Goal: Task Accomplishment & Management: Manage account settings

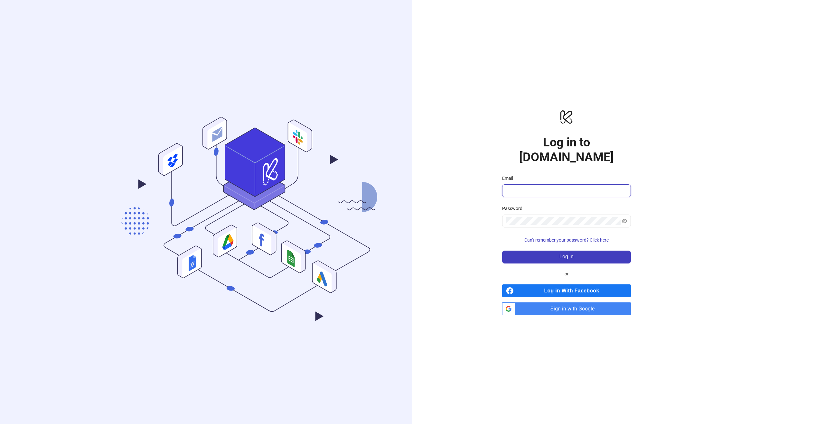
click at [556, 187] on input "Email" at bounding box center [566, 191] width 120 height 8
paste input "**********"
type input "**********"
drag, startPoint x: 779, startPoint y: 207, endPoint x: 745, endPoint y: 224, distance: 37.8
click at [779, 207] on div "**********" at bounding box center [412, 212] width 824 height 424
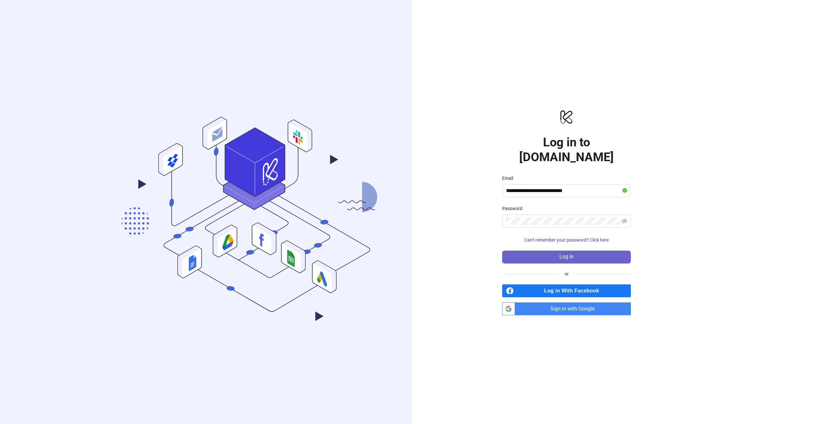
click at [598, 252] on button "Log in" at bounding box center [566, 257] width 129 height 13
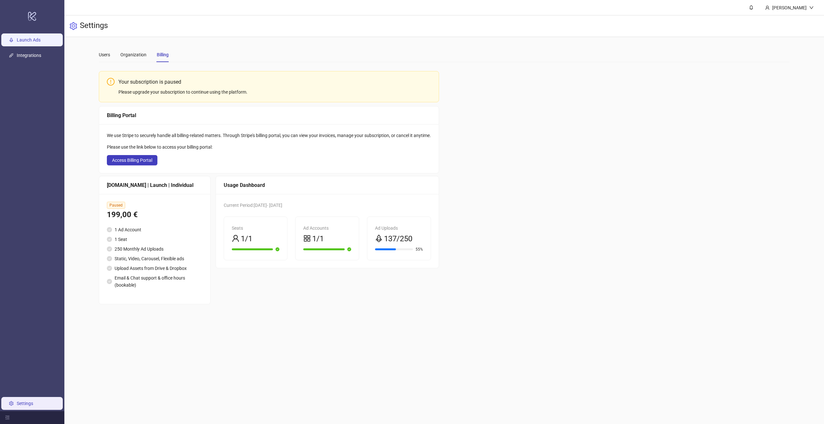
click at [27, 42] on link "Launch Ads" at bounding box center [29, 39] width 24 height 5
click at [140, 160] on span "Access Billing Portal" at bounding box center [132, 160] width 40 height 5
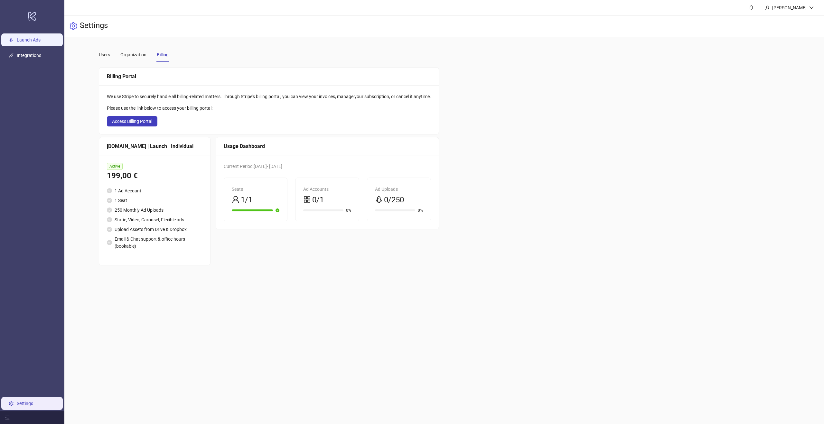
click at [25, 40] on link "Launch Ads" at bounding box center [29, 39] width 24 height 5
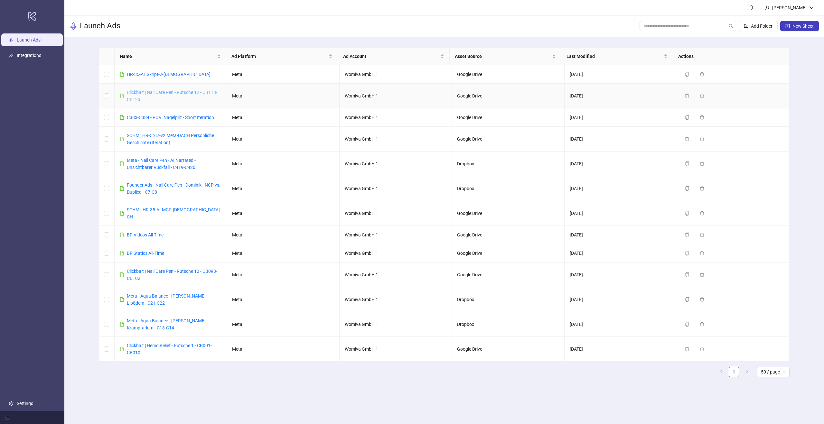
click at [176, 92] on link "Clickbait | Nail Care Pen - Rutsche 12 - CB118-CB123" at bounding box center [172, 96] width 90 height 12
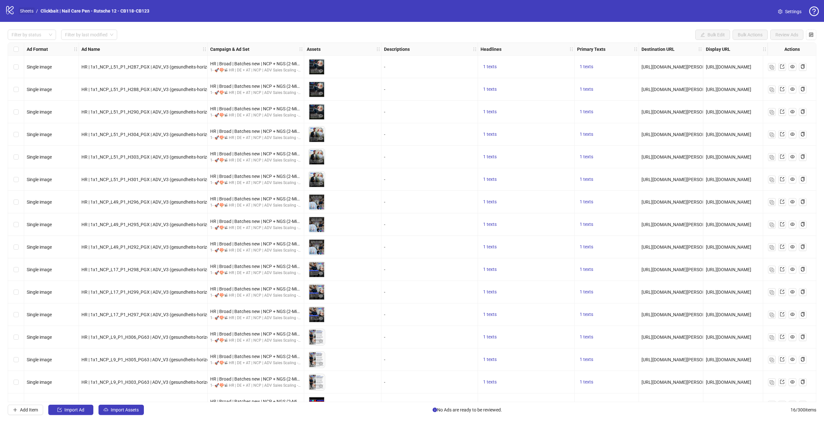
click at [29, 11] on link "Sheets" at bounding box center [27, 10] width 16 height 7
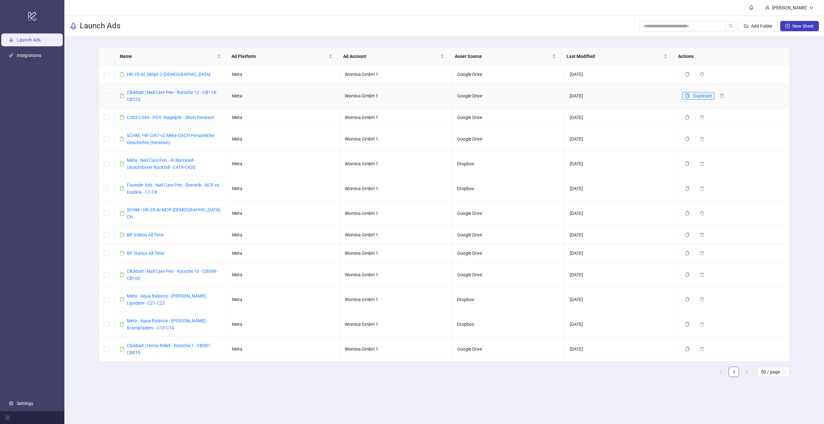
click at [685, 94] on button "Duplicate" at bounding box center [698, 96] width 32 height 8
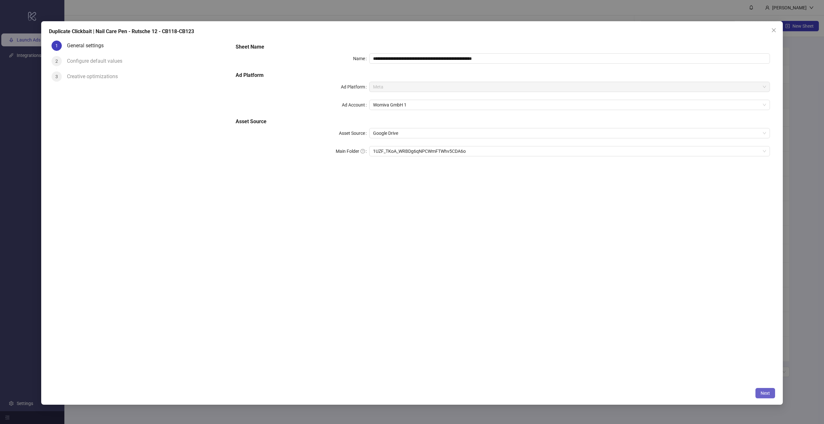
click at [769, 392] on span "Next" at bounding box center [764, 393] width 9 height 5
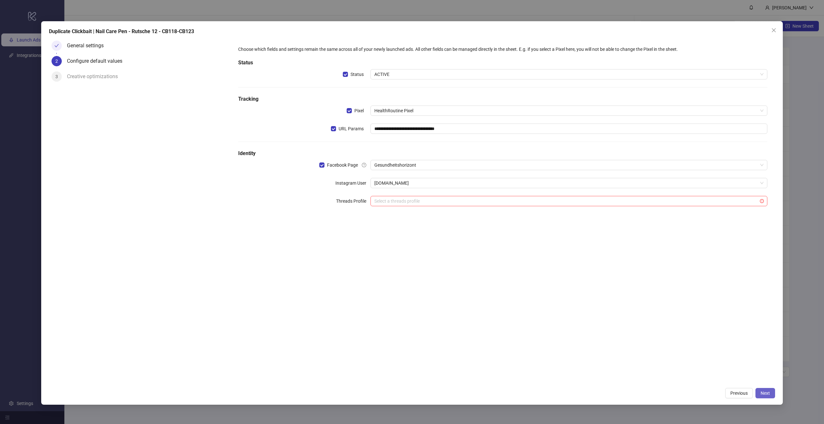
click at [766, 394] on span "Next" at bounding box center [764, 393] width 9 height 5
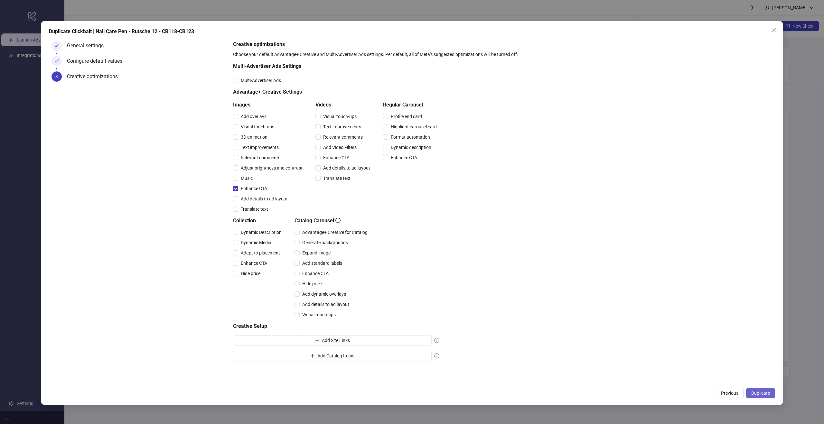
click at [772, 398] on button "Duplicate" at bounding box center [760, 393] width 29 height 10
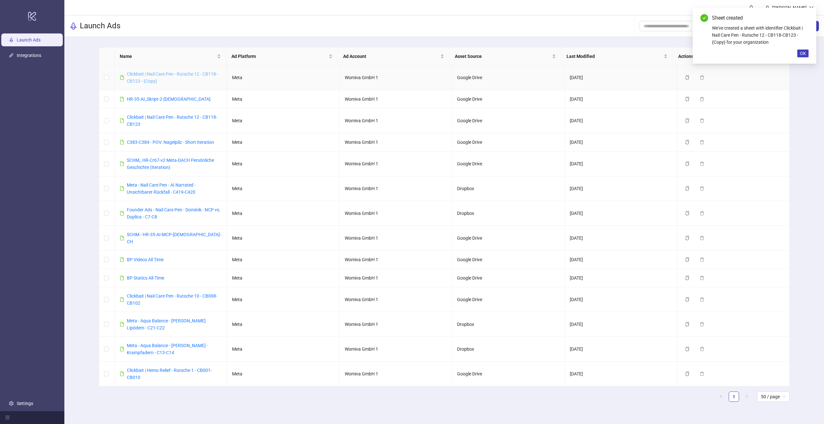
click at [156, 74] on link "Clickbait | Nail Care Pen - Rutsche 12 - CB118-CB123 - {Copy}" at bounding box center [172, 77] width 90 height 12
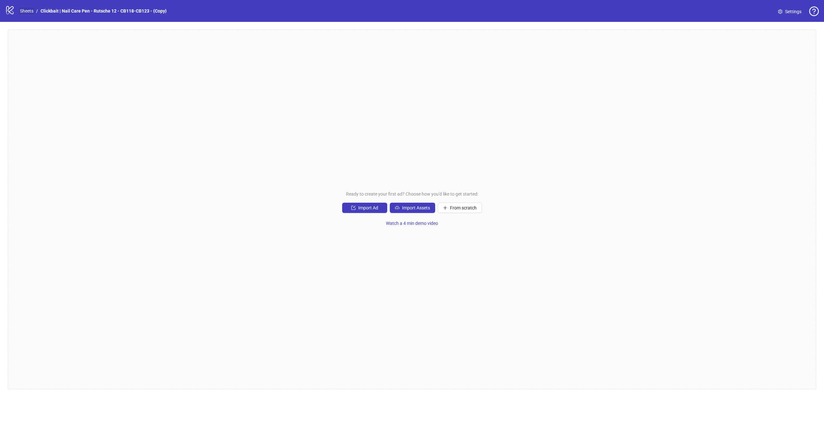
click at [27, 10] on link "Sheets" at bounding box center [27, 10] width 16 height 7
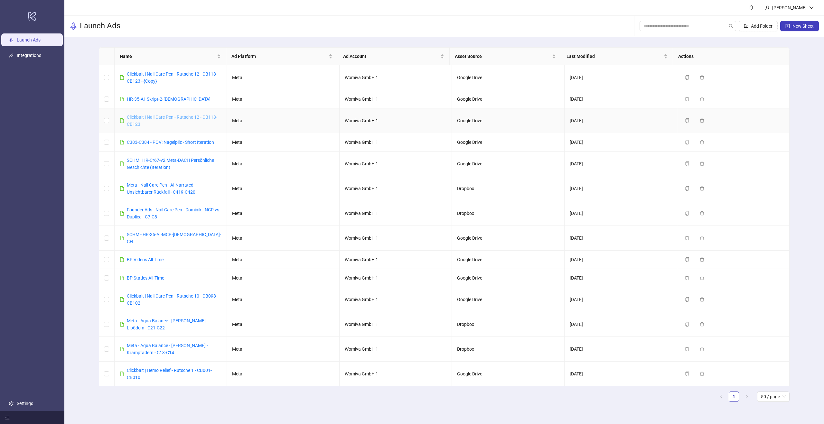
click at [192, 116] on link "Clickbait | Nail Care Pen - Rutsche 12 - CB118-CB123" at bounding box center [172, 121] width 90 height 12
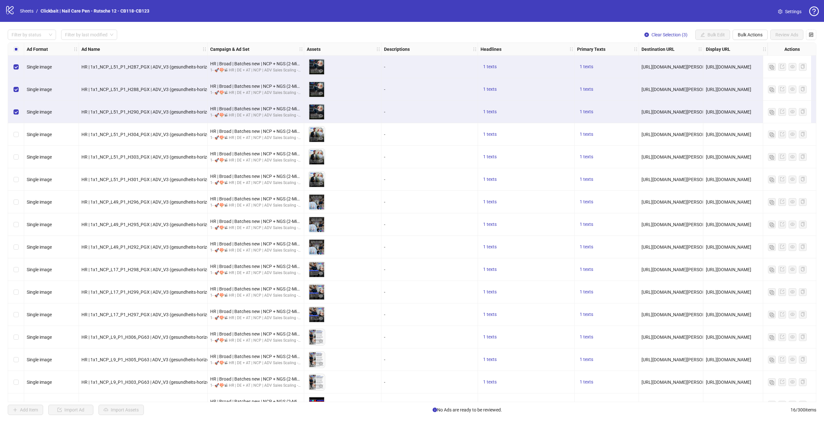
scroll to position [17, 0]
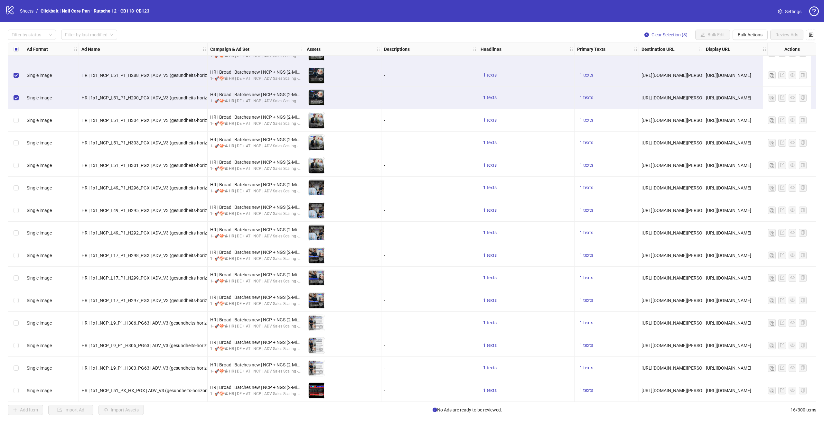
click at [19, 392] on div "Select row 16" at bounding box center [16, 390] width 16 height 23
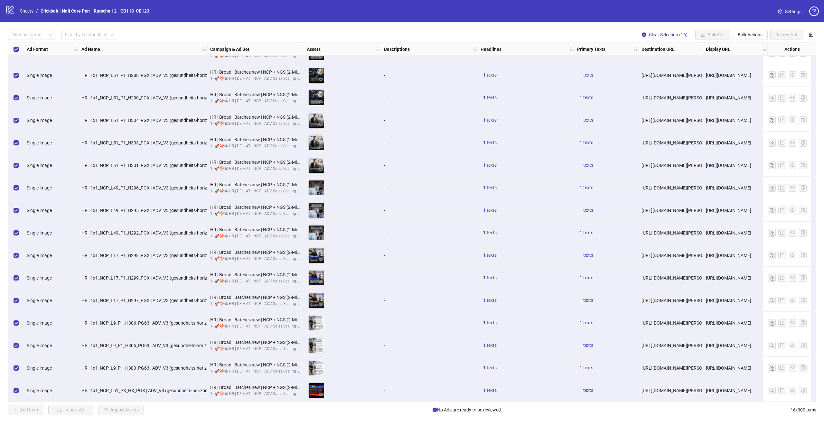
scroll to position [0, 0]
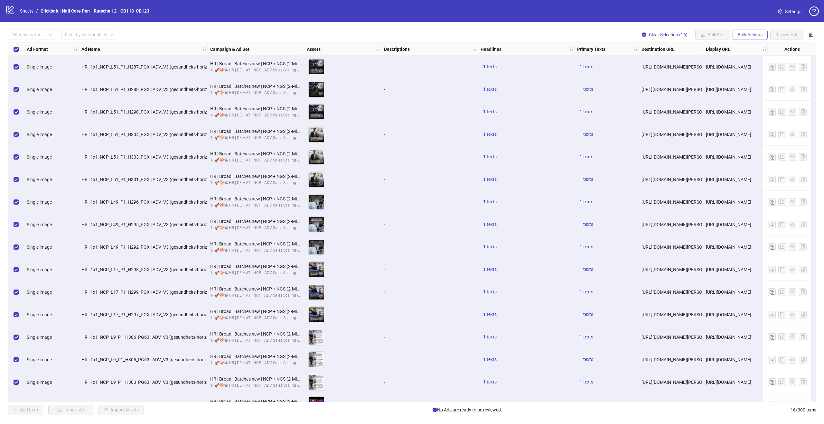
click at [756, 36] on span "Bulk Actions" at bounding box center [750, 34] width 25 height 5
click at [754, 69] on span "Duplicate with assets" at bounding box center [759, 68] width 44 height 7
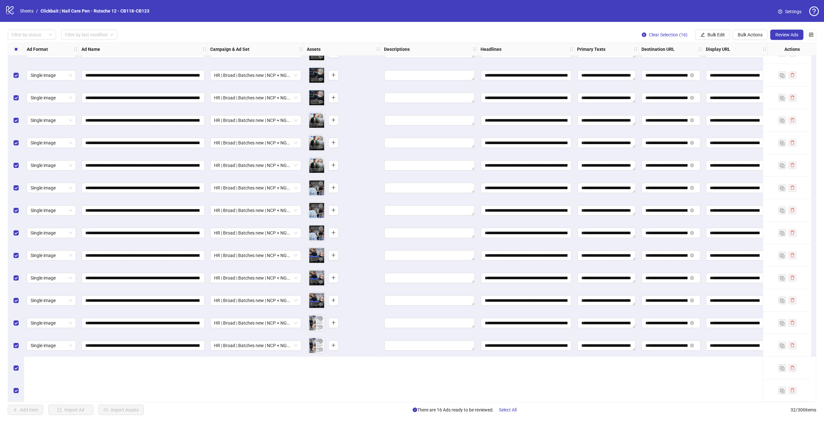
scroll to position [257, 0]
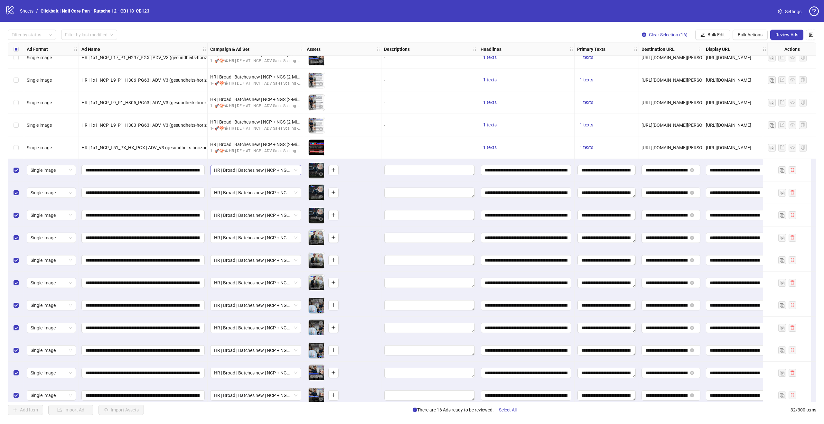
click at [284, 171] on span "HR | Broad | Batches new | NCP + NGS (2-Min-Kur) | - 1d Cost Cap" at bounding box center [255, 170] width 83 height 10
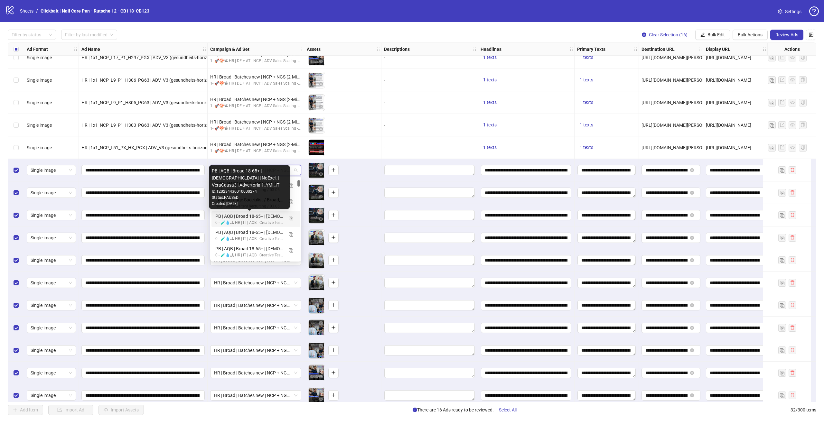
scroll to position [339, 0]
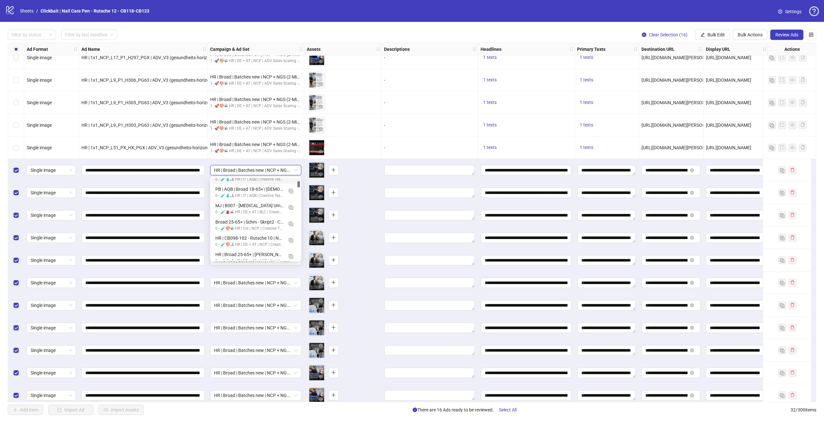
drag, startPoint x: 298, startPoint y: 172, endPoint x: 293, endPoint y: 169, distance: 5.8
click at [297, 171] on div "HR | Broad | Batches new | NCP + NGS (2-Min-Kur) | - 1d Cost Cap" at bounding box center [255, 170] width 91 height 10
click at [292, 170] on span "HR | Broad | Batches new | NCP + NGS (2-Min-Kur) | - 1d Cost Cap" at bounding box center [255, 170] width 83 height 10
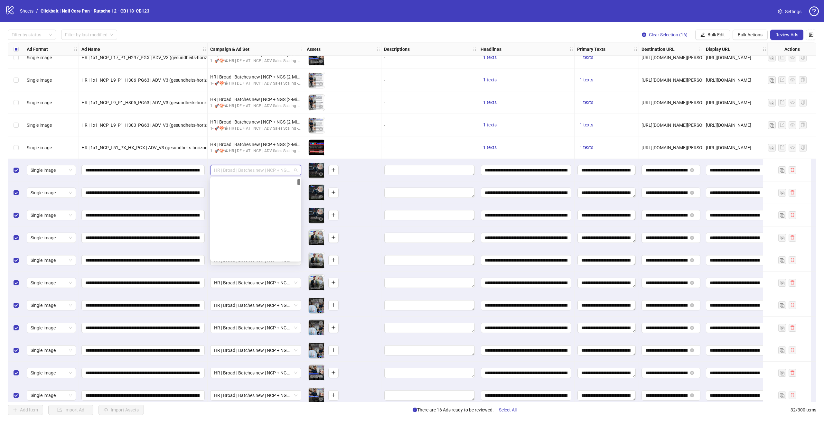
scroll to position [115, 0]
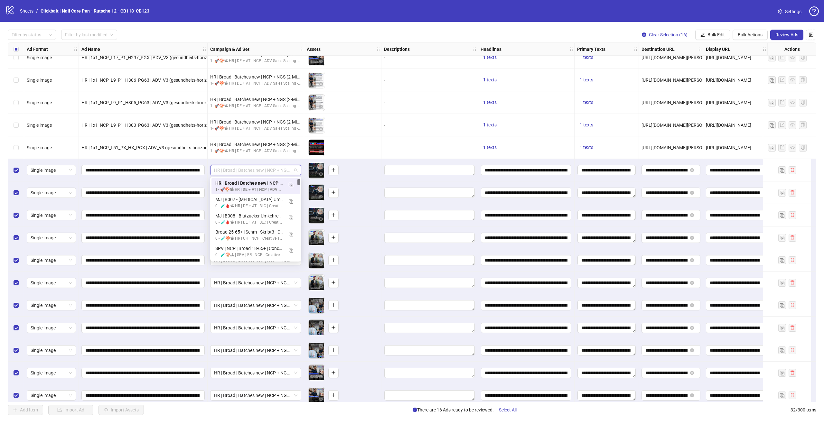
click at [292, 170] on span "HR | Broad | Batches new | NCP + NGS (2-Min-Kur) | - 1d Cost Cap" at bounding box center [255, 170] width 83 height 10
type input "**********"
click at [279, 171] on span "HR | Broad | Batches new | NCP + NGS (2-Min-Kur) | - 1d Cost Cap" at bounding box center [255, 170] width 83 height 10
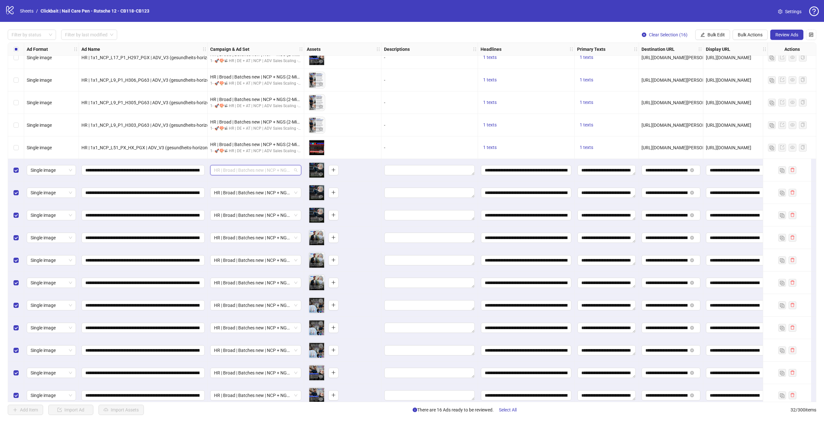
scroll to position [49, 0]
click at [278, 172] on span "HR | Broad | Batches new | NCP + NGS (2-Min-Kur) | - 1d Cost Cap" at bounding box center [255, 170] width 83 height 10
paste input "**********"
click at [281, 171] on input "**********" at bounding box center [253, 170] width 78 height 10
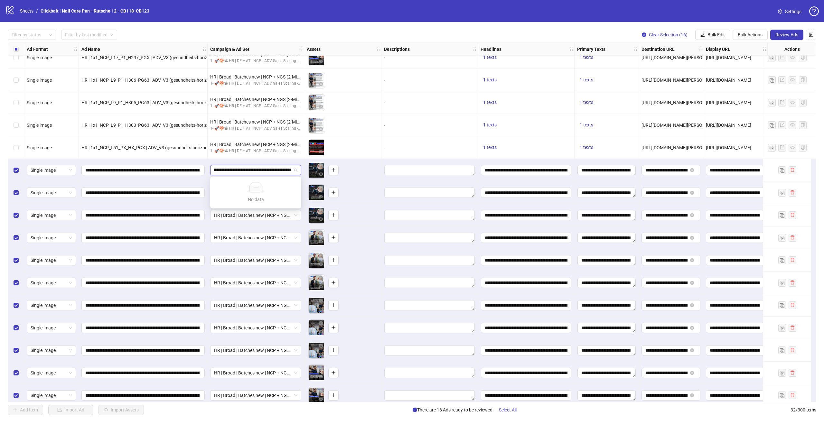
click at [281, 171] on input "**********" at bounding box center [253, 170] width 78 height 10
paste input "search"
type input "**********"
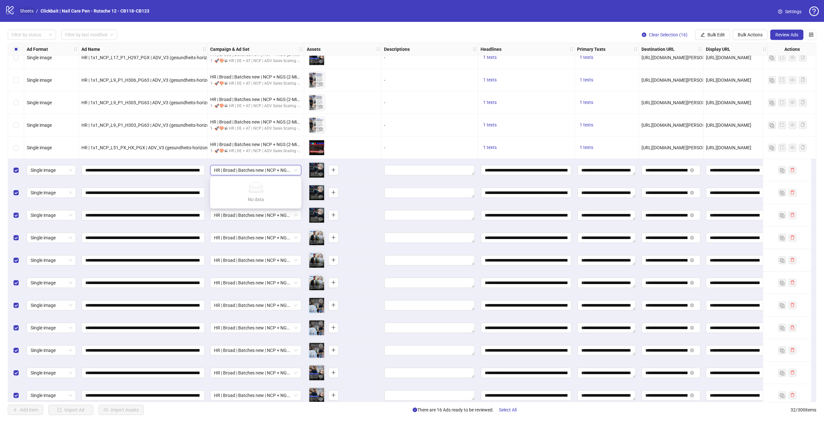
click at [27, 11] on link "Sheets" at bounding box center [27, 10] width 16 height 7
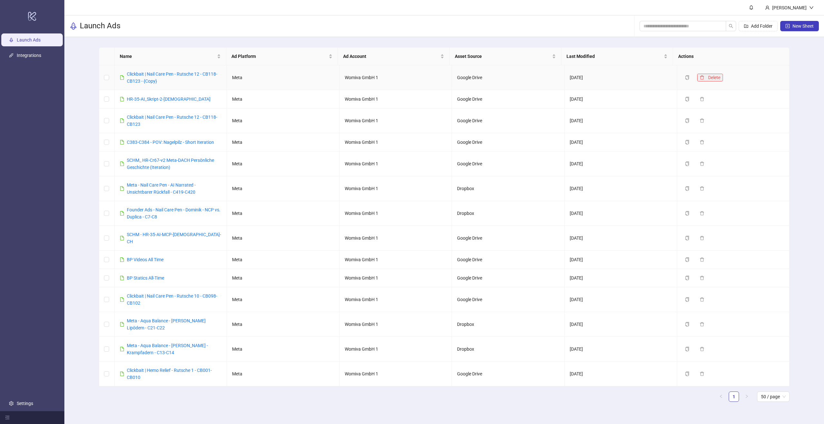
click at [700, 77] on button "Delete" at bounding box center [710, 78] width 26 height 8
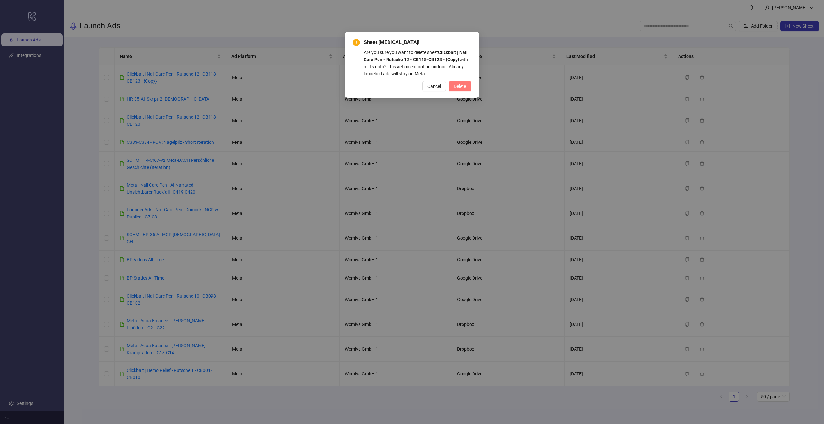
click at [464, 84] on span "Delete" at bounding box center [460, 86] width 12 height 5
